Goal: Find contact information: Find contact information

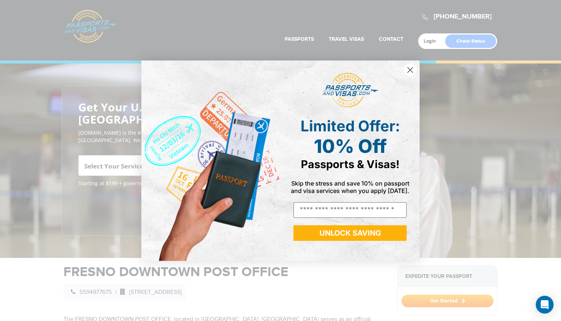
click at [409, 74] on circle "Close dialog" at bounding box center [410, 69] width 12 height 12
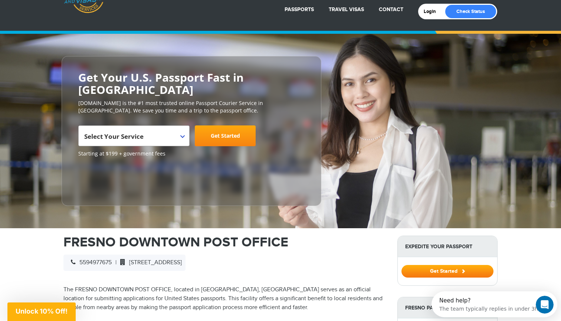
scroll to position [30, 0]
drag, startPoint x: 411, startPoint y: 145, endPoint x: 277, endPoint y: 253, distance: 172.4
click at [185, 254] on div "5594977675 | [STREET_ADDRESS]" at bounding box center [124, 262] width 122 height 16
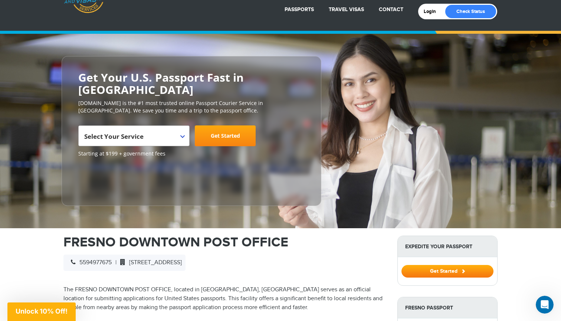
click at [185, 254] on div "5594977675 | [STREET_ADDRESS]" at bounding box center [124, 262] width 122 height 16
drag, startPoint x: 135, startPoint y: 250, endPoint x: 225, endPoint y: 260, distance: 90.7
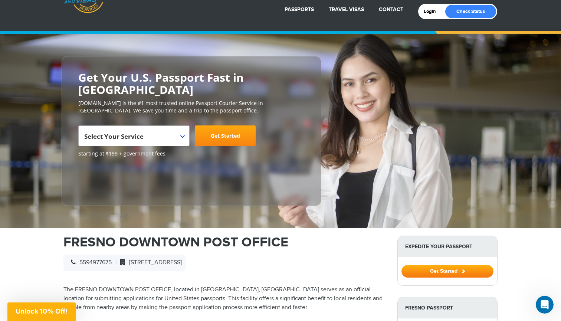
copy span "[STREET_ADDRESS]"
